Goal: Find contact information: Find contact information

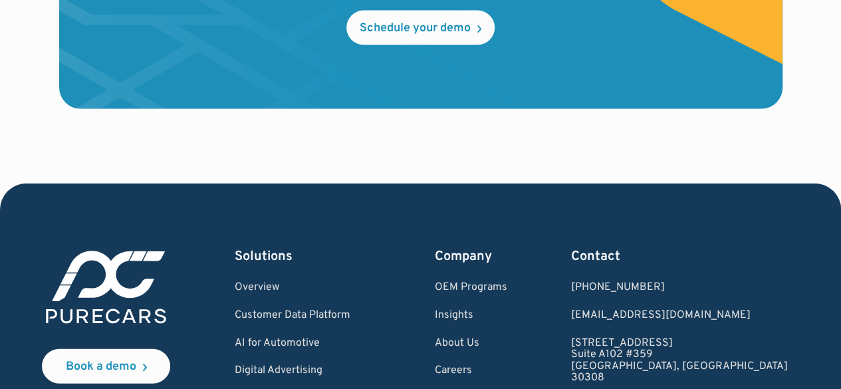
scroll to position [4090, 0]
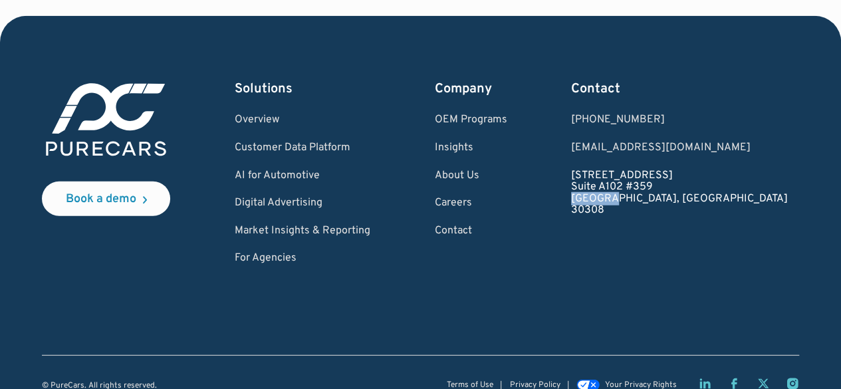
drag, startPoint x: 650, startPoint y: 175, endPoint x: 690, endPoint y: 176, distance: 39.9
click at [690, 176] on div "Book a demo Solutions Overview Customer Data Platform AI for Automotive Digital…" at bounding box center [420, 172] width 757 height 185
copy link "[GEOGRAPHIC_DATA]"
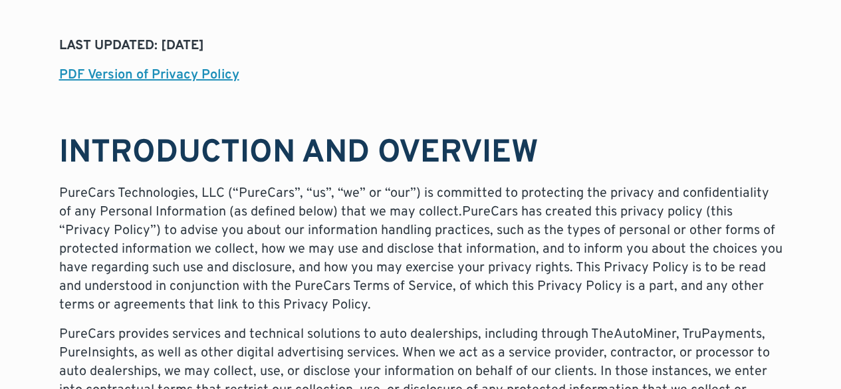
scroll to position [199, 0]
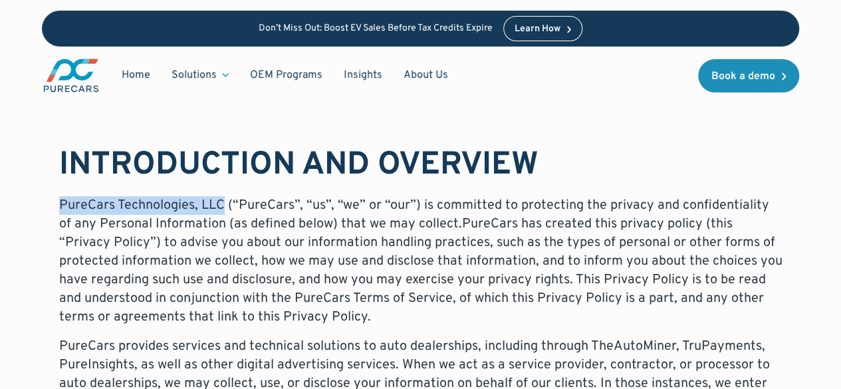
drag, startPoint x: 60, startPoint y: 204, endPoint x: 223, endPoint y: 204, distance: 163.5
click at [223, 204] on p "PureCars Technologies, LLC (“PureCars”, “us”, “we” or “our”) is committed to pr…" at bounding box center [420, 261] width 723 height 130
copy p "PureCars Technologies, LLC"
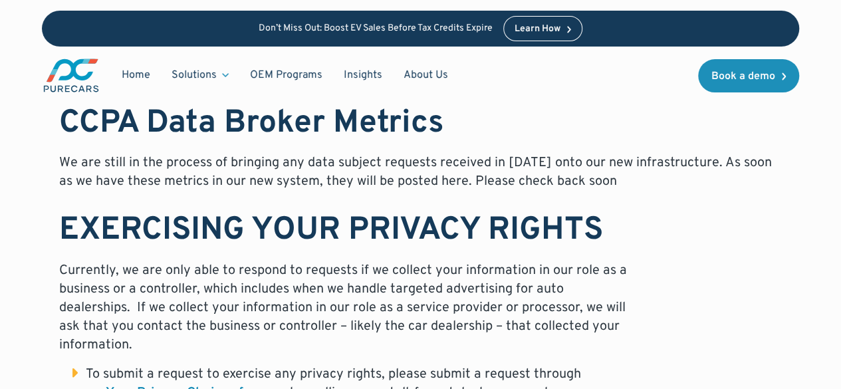
scroll to position [8744, 0]
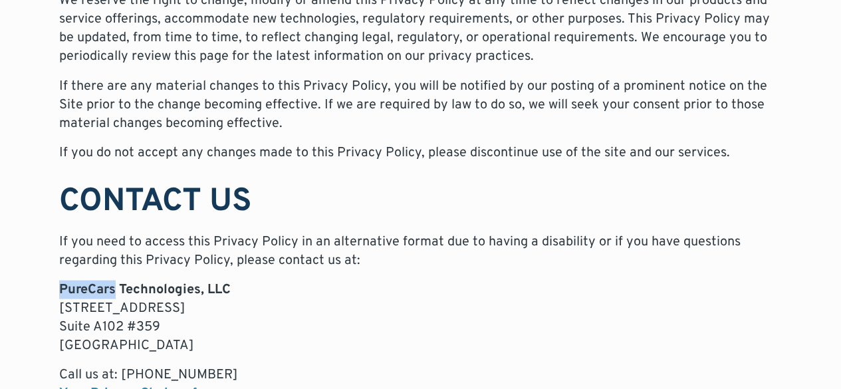
drag, startPoint x: 62, startPoint y: 191, endPoint x: 114, endPoint y: 191, distance: 52.5
click at [114, 281] on strong "PureCars Technologies, LLC" at bounding box center [145, 289] width 172 height 17
copy strong "PureCars"
